Goal: Information Seeking & Learning: Learn about a topic

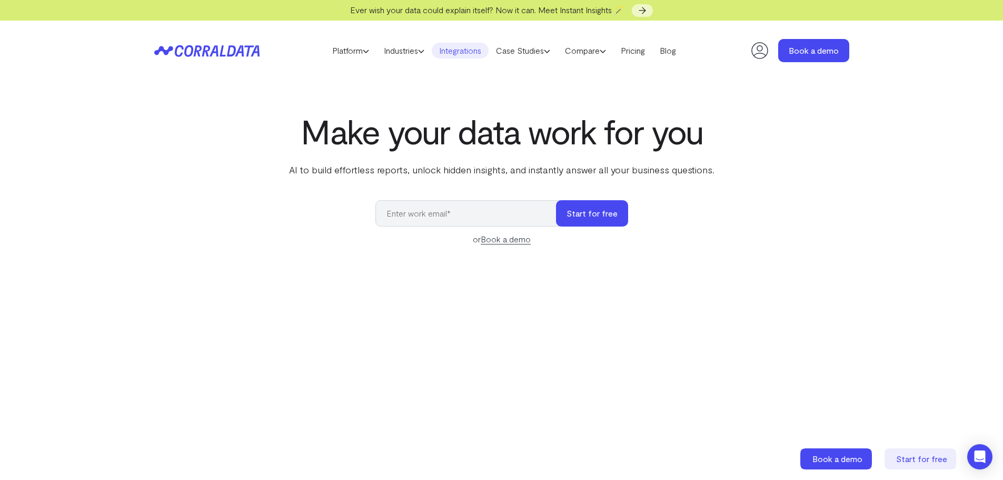
click at [452, 54] on link "Integrations" at bounding box center [460, 51] width 57 height 16
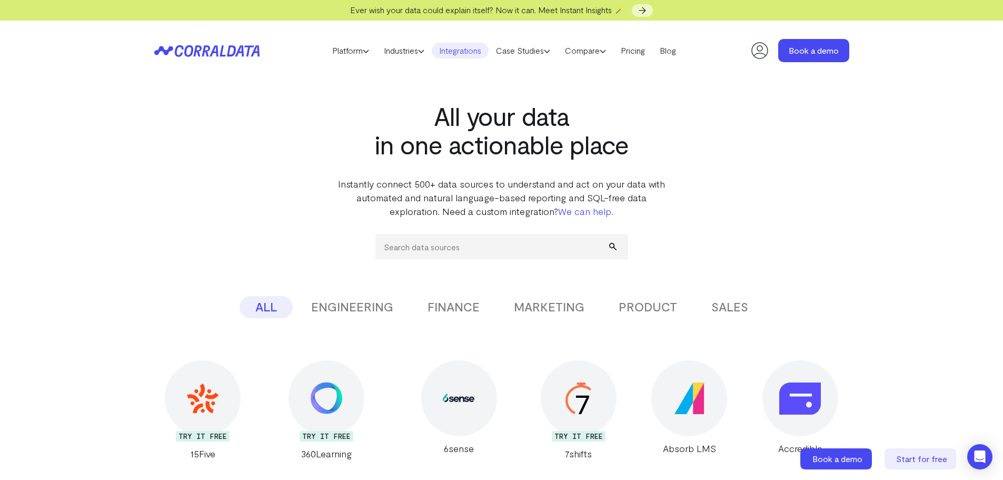
click at [560, 311] on button "MARKETING" at bounding box center [549, 307] width 102 height 22
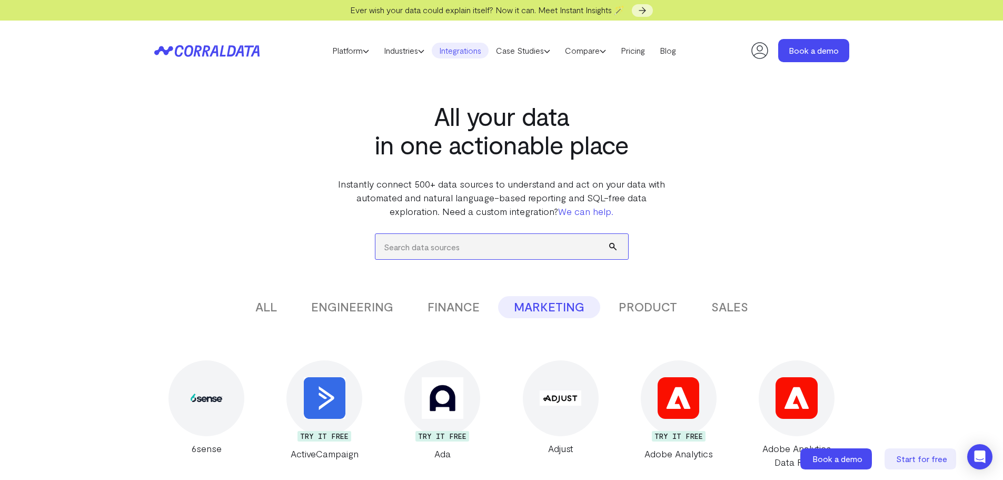
click at [438, 244] on input "search" at bounding box center [501, 246] width 253 height 25
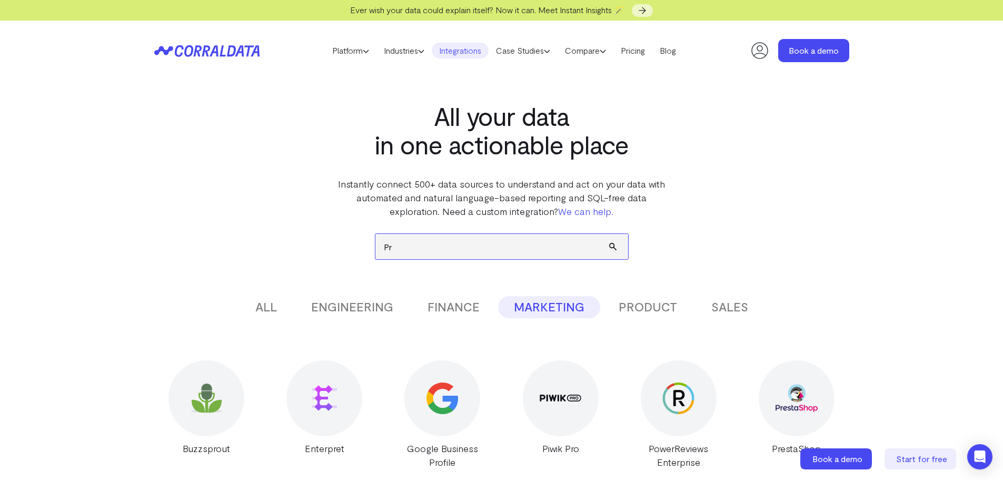
type input "P"
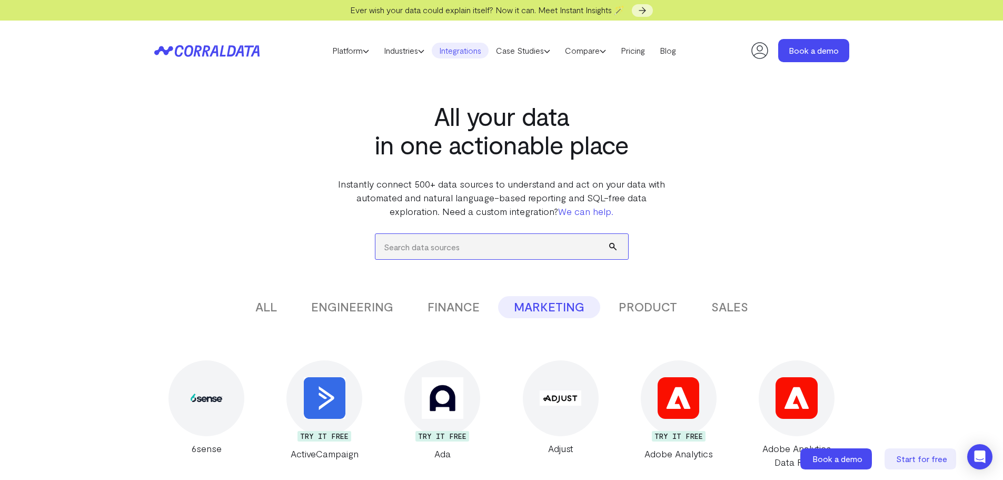
click at [481, 254] on input "search" at bounding box center [501, 246] width 253 height 25
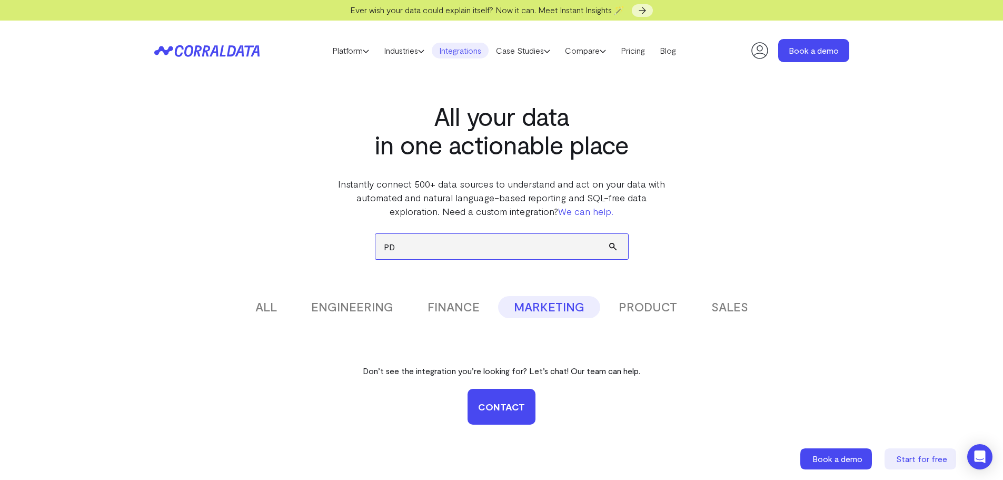
type input "P"
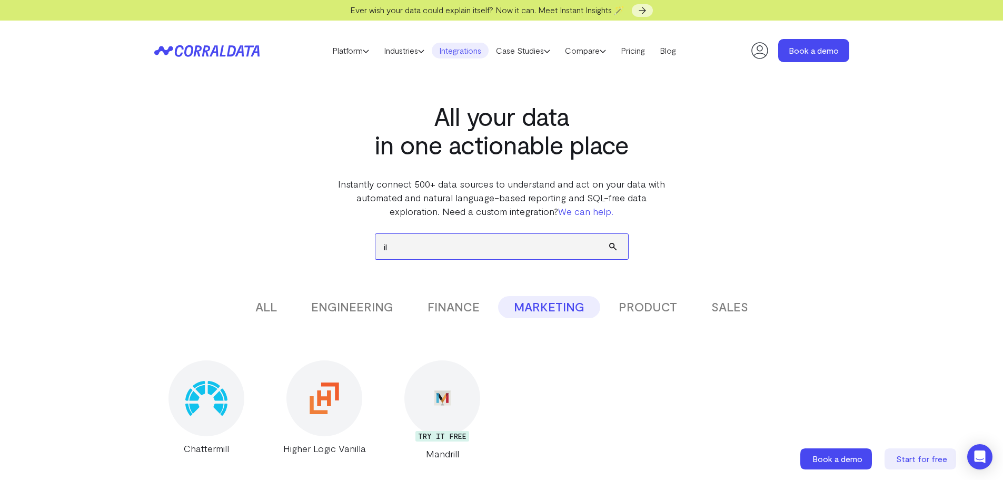
type input "i"
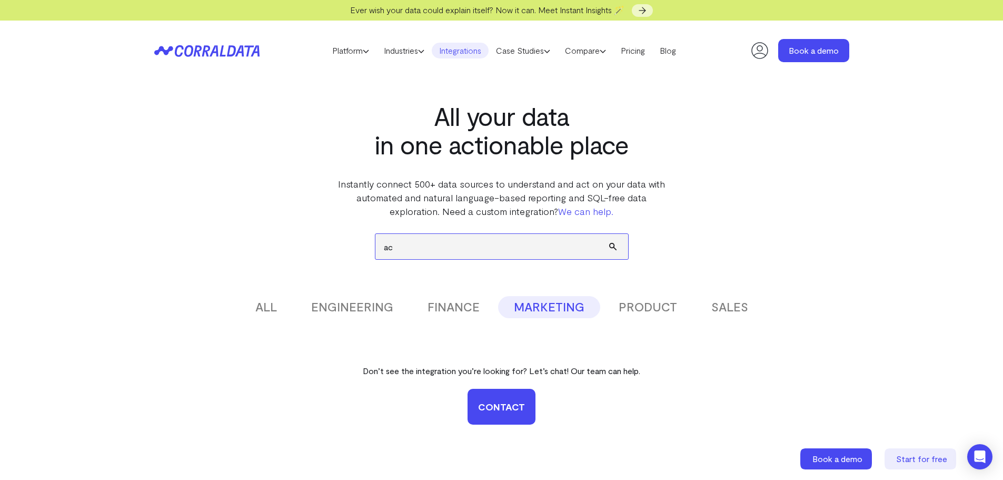
type input "a"
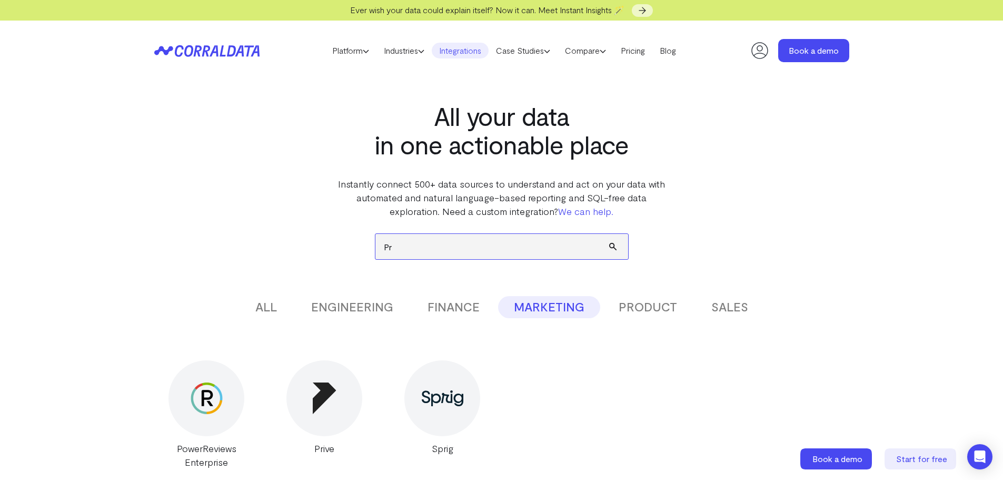
type input "P"
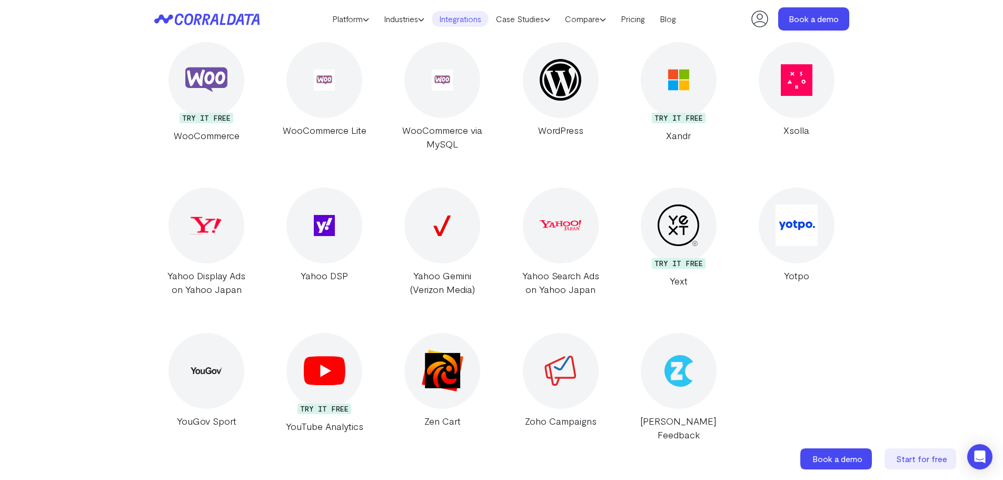
scroll to position [6902, 0]
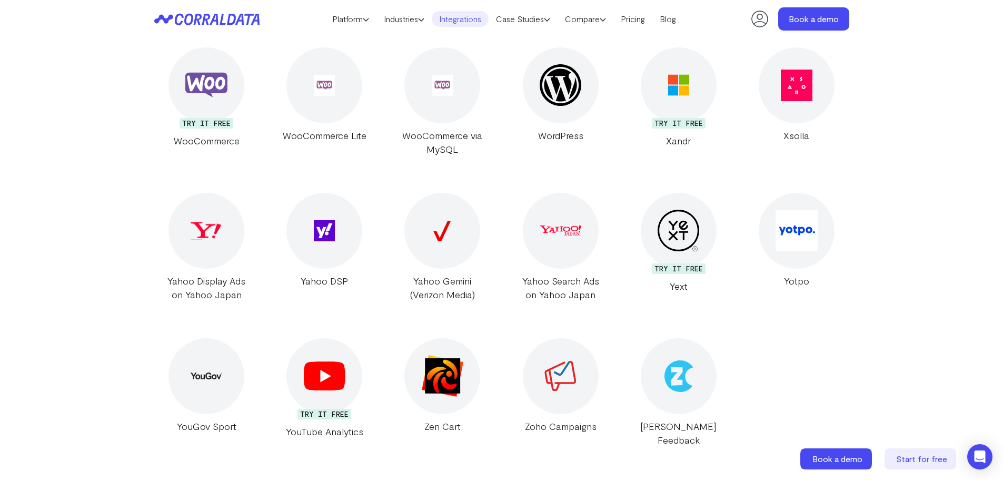
click at [330, 232] on img at bounding box center [324, 230] width 21 height 21
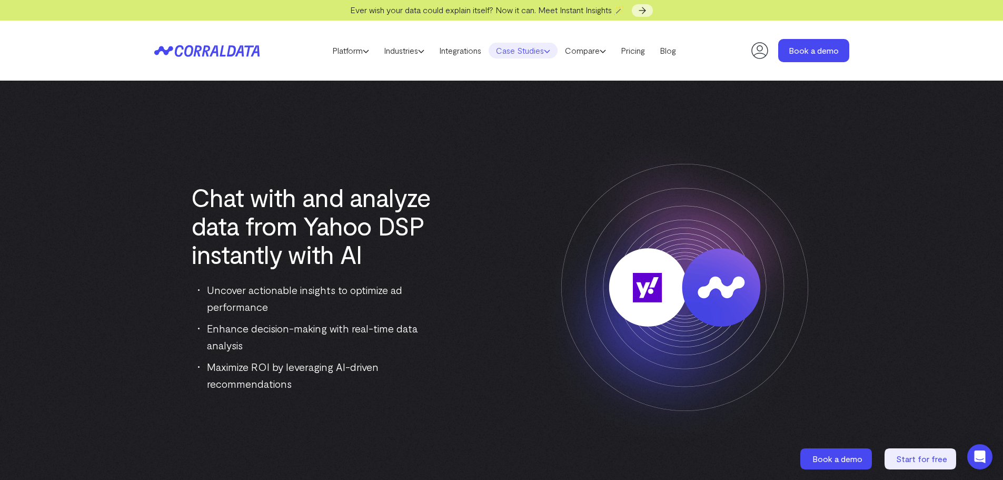
click at [550, 51] on icon at bounding box center [547, 51] width 6 height 6
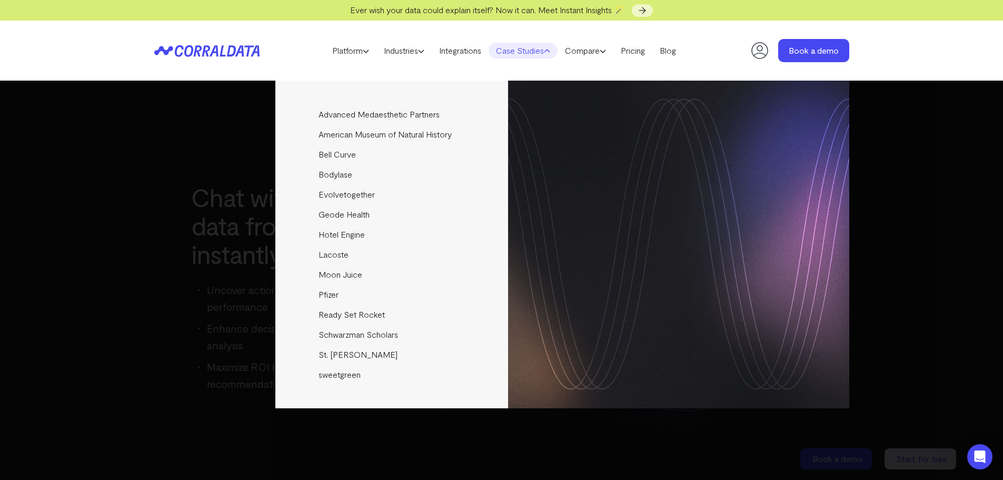
click at [132, 185] on div "Advanced Medaesthetic Partners See how AMP scaled profitability and enhanced pa…" at bounding box center [501, 280] width 1003 height 399
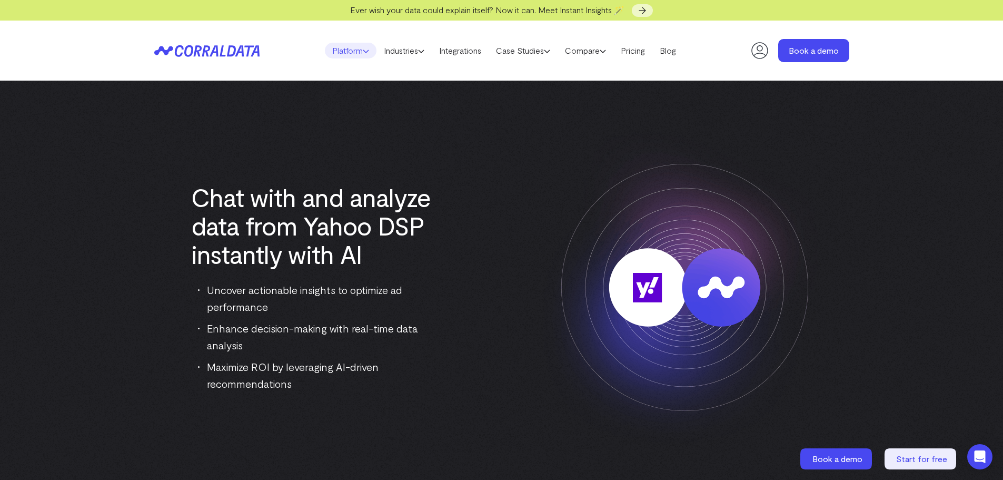
click at [364, 53] on icon at bounding box center [366, 51] width 6 height 6
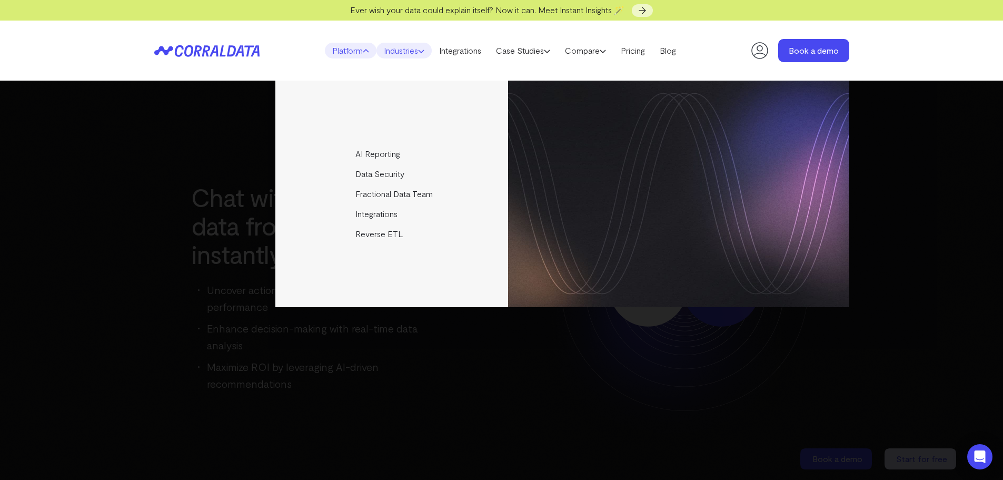
click at [411, 53] on link "Industries" at bounding box center [404, 51] width 55 height 16
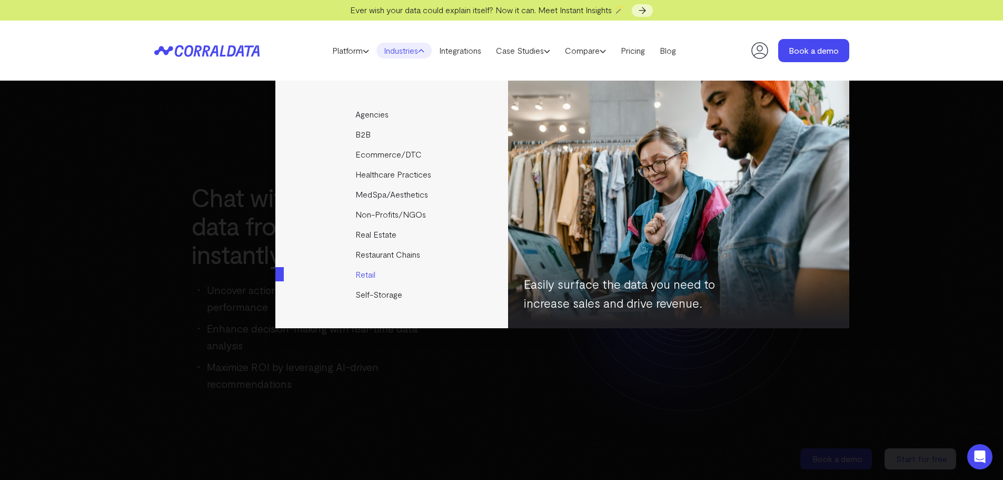
click at [363, 273] on link "Retail" at bounding box center [392, 274] width 234 height 20
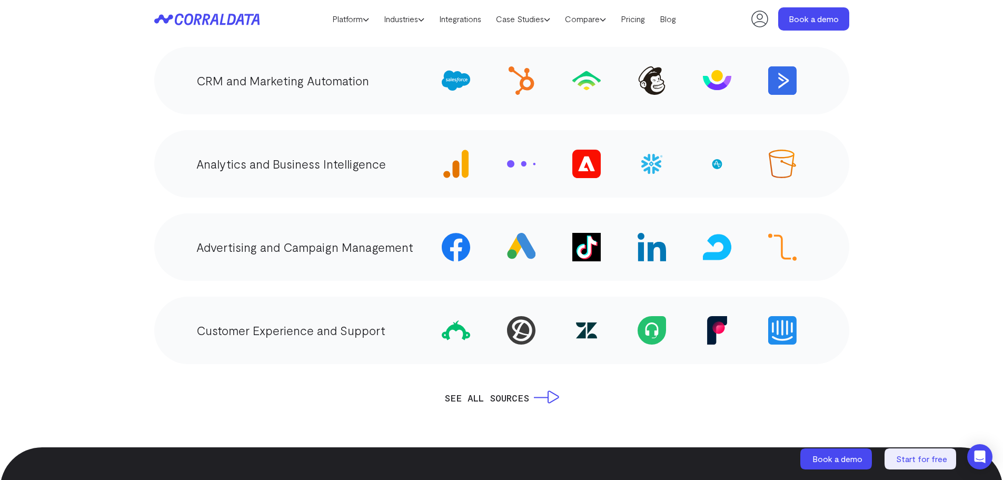
scroll to position [1985, 0]
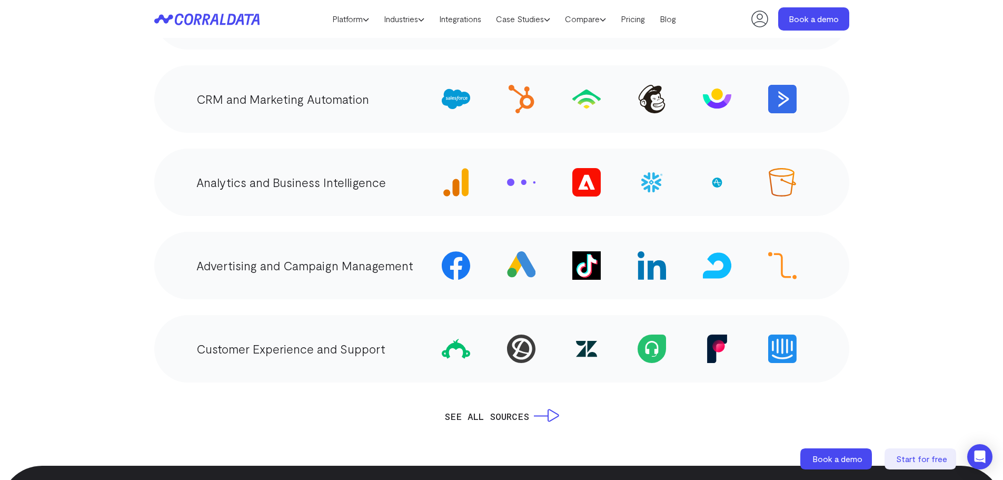
drag, startPoint x: 456, startPoint y: 266, endPoint x: 467, endPoint y: 273, distance: 12.3
click at [456, 266] on img at bounding box center [456, 265] width 28 height 28
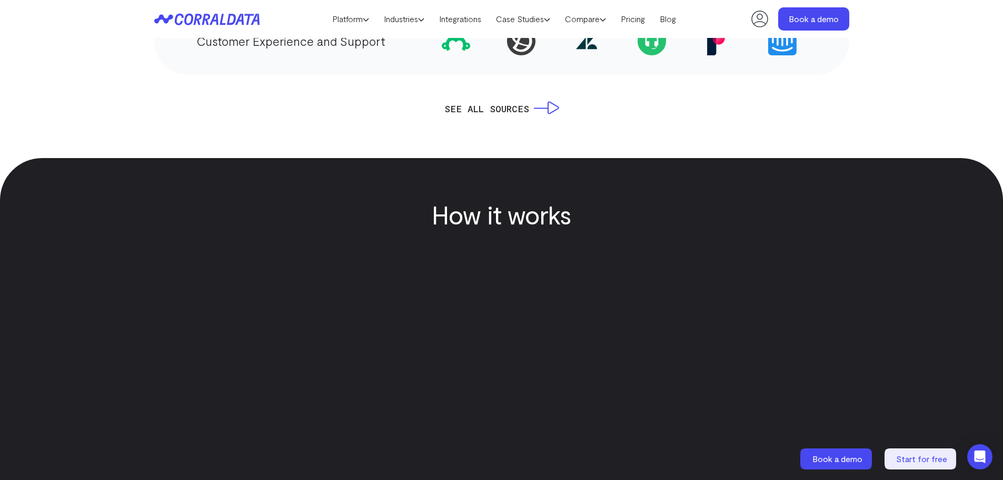
scroll to position [1985, 0]
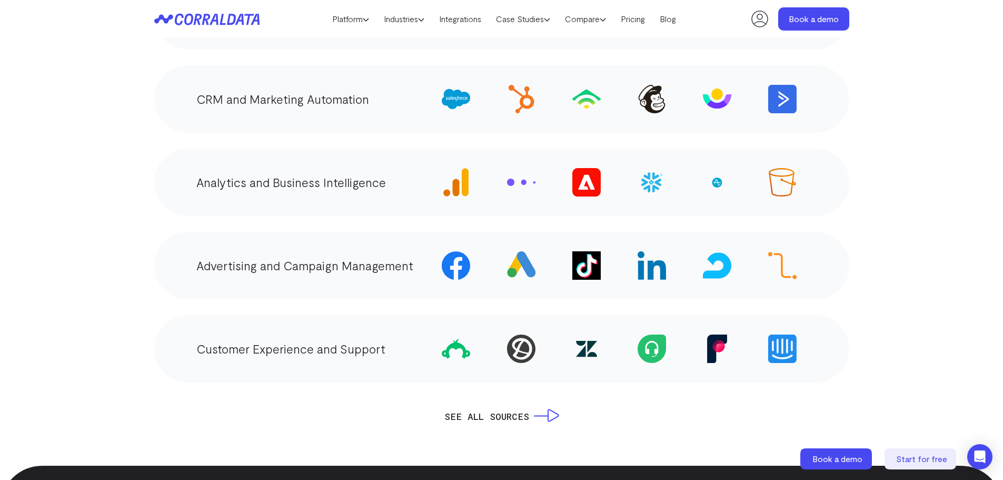
click at [783, 265] on img at bounding box center [782, 265] width 28 height 28
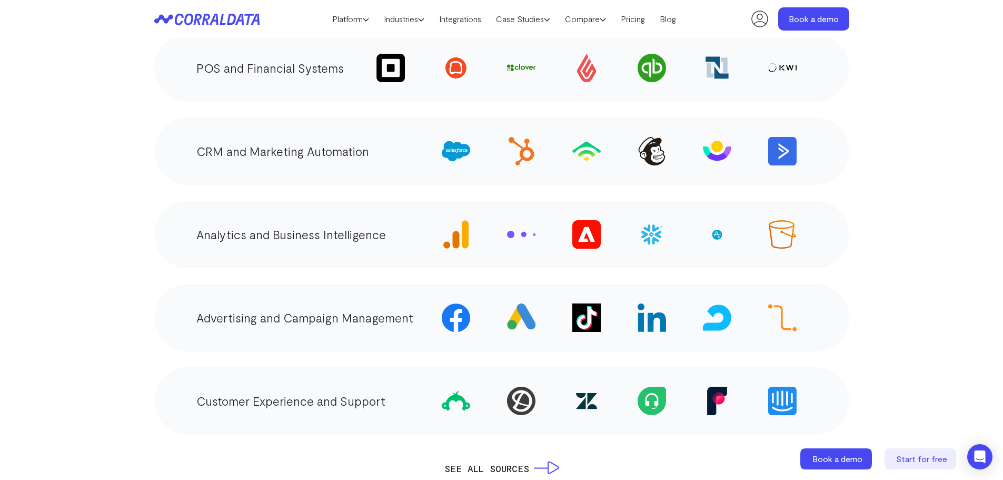
scroll to position [1979, 0]
